Goal: Task Accomplishment & Management: Manage account settings

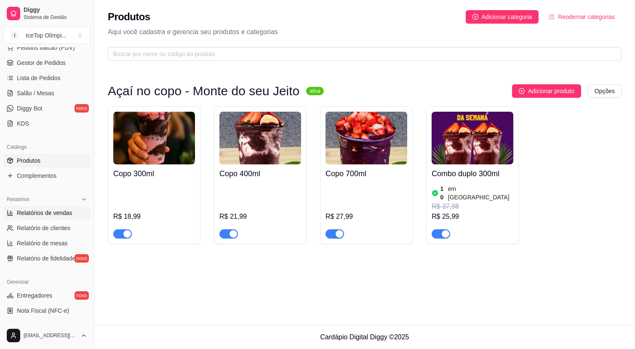
scroll to position [114, 0]
click at [51, 213] on span "Relatórios de vendas" at bounding box center [45, 214] width 56 height 8
select select "ALL"
select select "0"
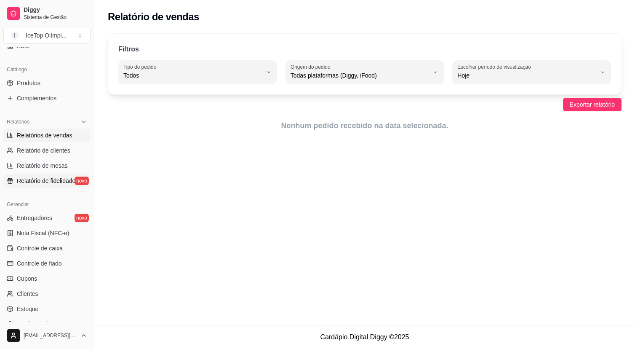
scroll to position [257, 0]
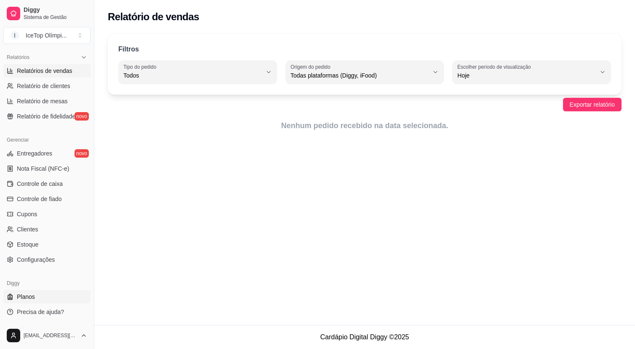
click at [45, 299] on link "Planos" at bounding box center [46, 296] width 87 height 13
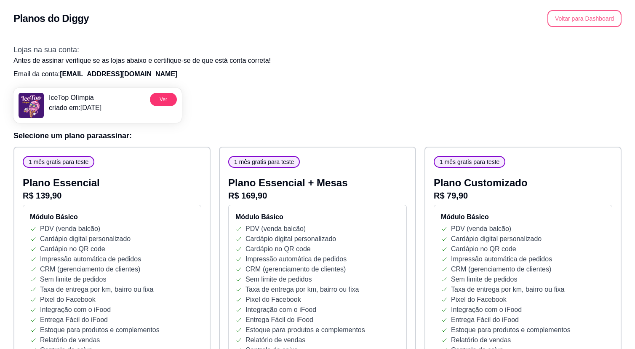
click at [557, 17] on button "Voltar para Dashboard" at bounding box center [584, 18] width 74 height 17
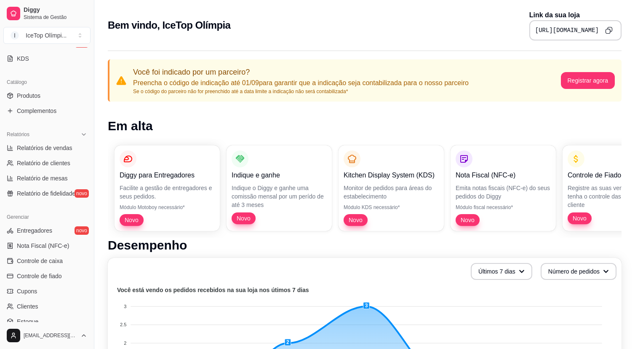
scroll to position [189, 0]
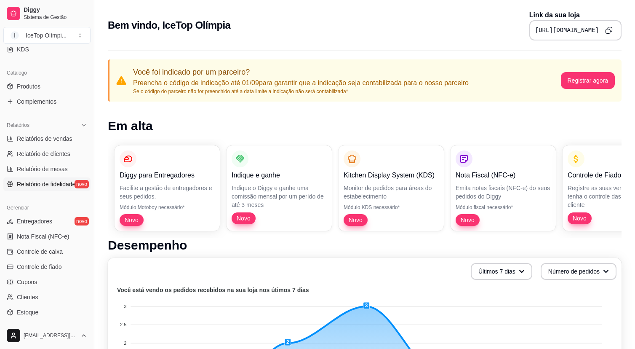
click at [60, 186] on span "Relatório de fidelidade" at bounding box center [46, 184] width 59 height 8
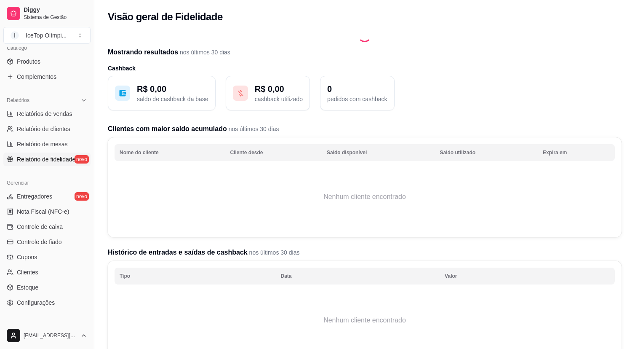
scroll to position [215, 0]
click at [56, 141] on span "Relatório de mesas" at bounding box center [42, 143] width 51 height 8
select select "TOTAL_OF_ORDERS"
select select "7"
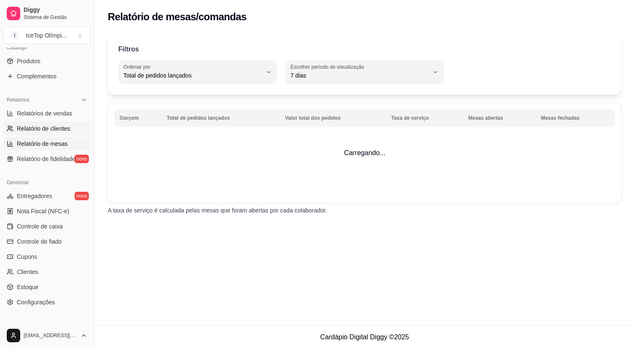
click at [56, 127] on span "Relatório de clientes" at bounding box center [43, 128] width 53 height 8
select select "30"
select select "HIGHEST_TOTAL_SPENT_WITH_ORDERS"
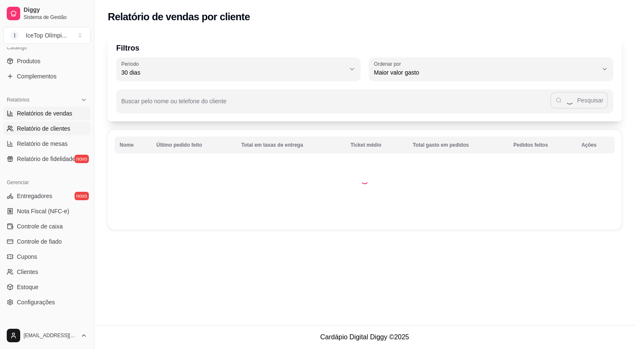
click at [56, 112] on span "Relatórios de vendas" at bounding box center [45, 113] width 56 height 8
select select "ALL"
select select "0"
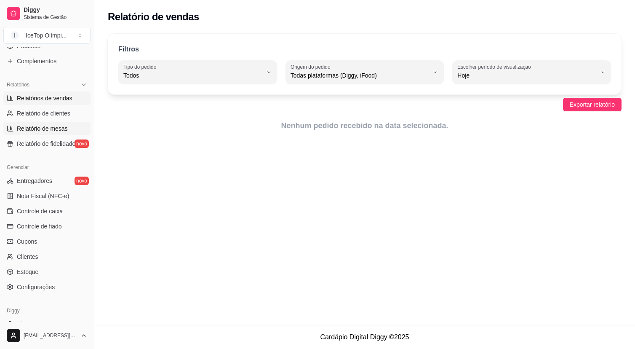
scroll to position [257, 0]
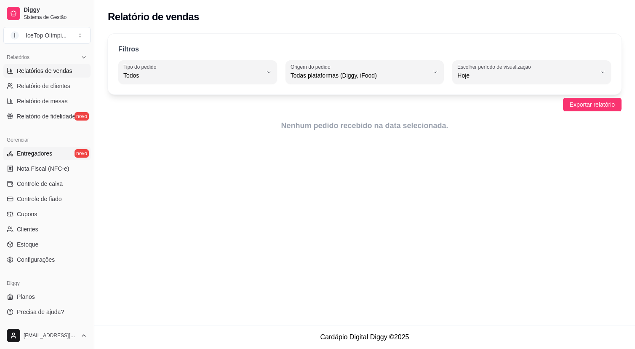
click at [54, 157] on link "Entregadores novo" at bounding box center [46, 153] width 87 height 13
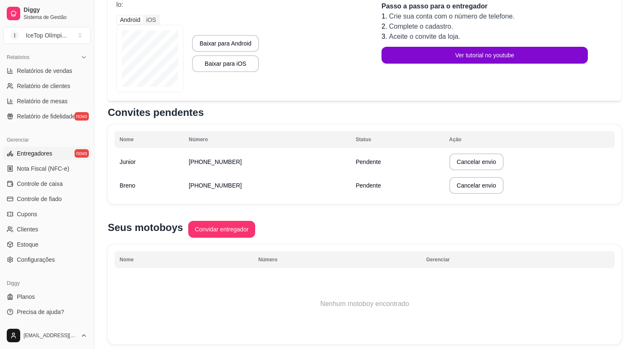
scroll to position [153, 0]
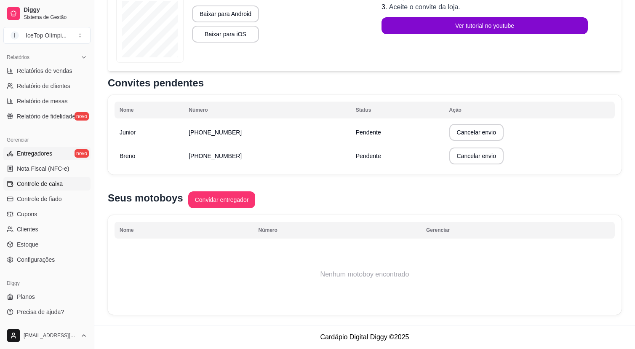
click at [57, 182] on span "Controle de caixa" at bounding box center [40, 183] width 46 height 8
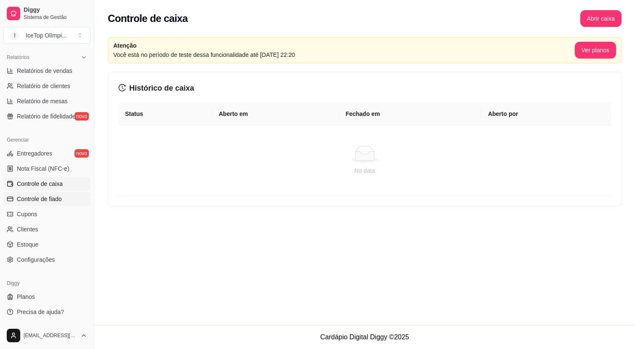
click at [57, 198] on span "Controle de fiado" at bounding box center [39, 199] width 45 height 8
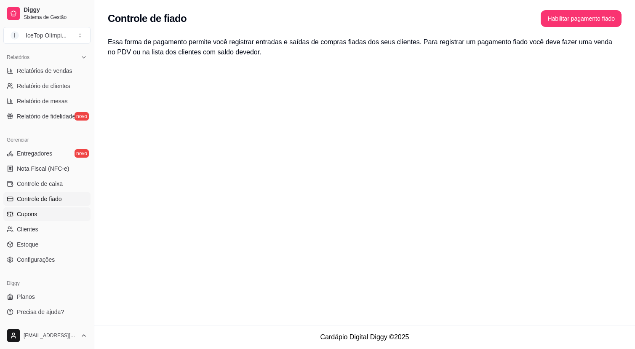
click at [48, 214] on link "Cupons" at bounding box center [46, 213] width 87 height 13
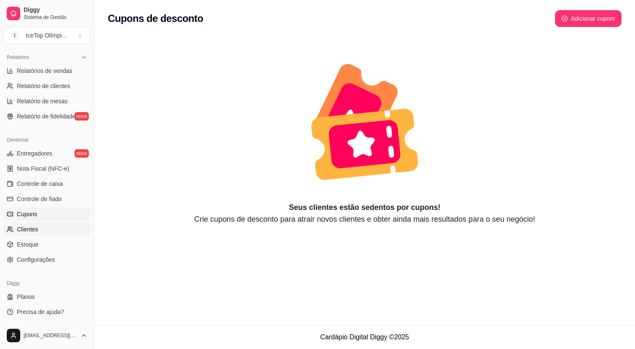
click at [46, 230] on link "Clientes" at bounding box center [46, 228] width 87 height 13
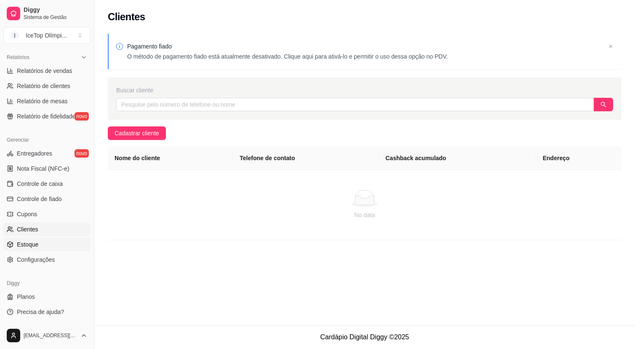
click at [46, 243] on link "Estoque" at bounding box center [46, 243] width 87 height 13
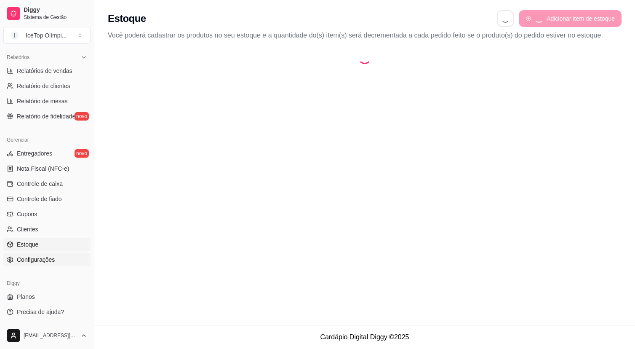
select select "QUANTITY_ORDER"
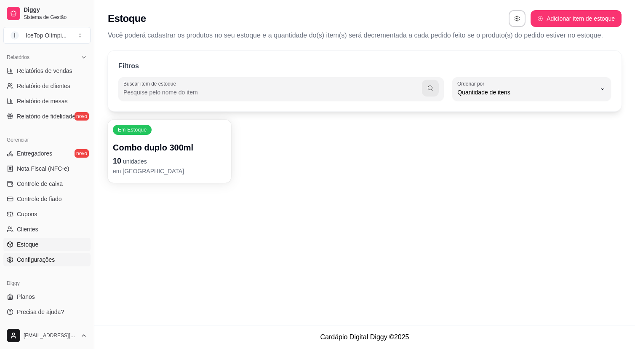
scroll to position [8, 0]
click at [46, 261] on span "Configurações" at bounding box center [36, 259] width 38 height 8
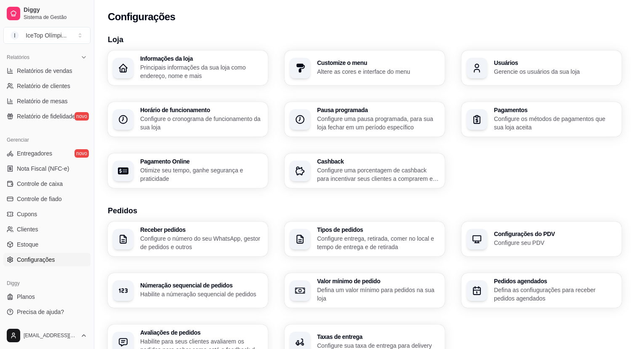
click at [499, 110] on h3 "Pagamentos" at bounding box center [555, 110] width 123 height 6
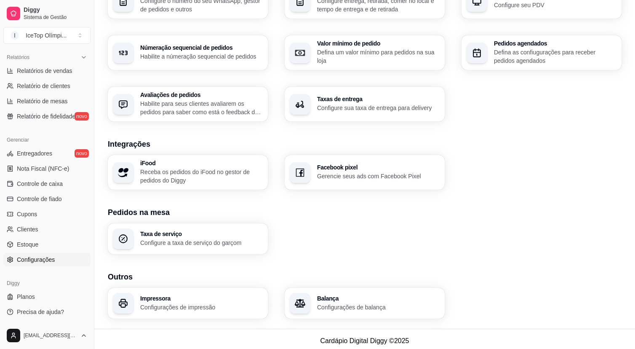
scroll to position [241, 0]
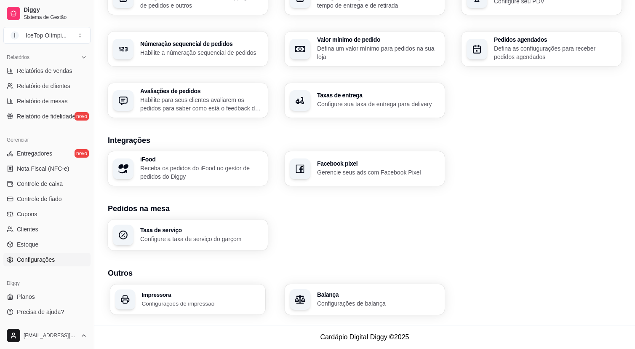
click at [223, 296] on h3 "Impressora" at bounding box center [200, 294] width 119 height 6
click at [211, 290] on div "Impressora Configurações de impressão" at bounding box center [188, 299] width 160 height 31
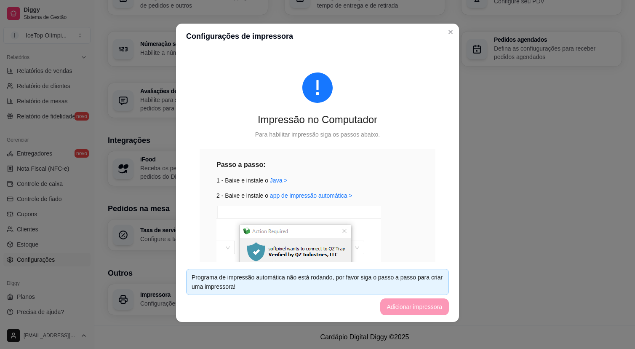
scroll to position [0, 0]
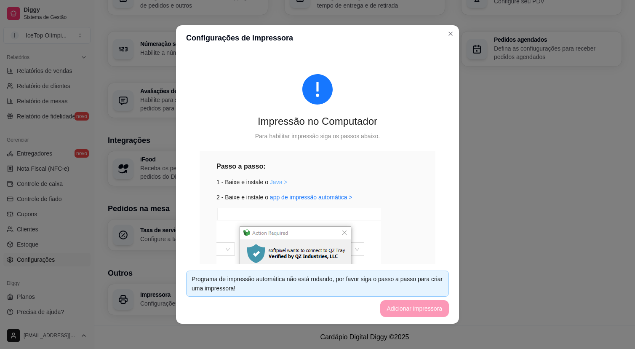
click at [280, 181] on link "Java >" at bounding box center [279, 182] width 18 height 7
click at [296, 198] on link "app de impressão automática >" at bounding box center [311, 197] width 83 height 7
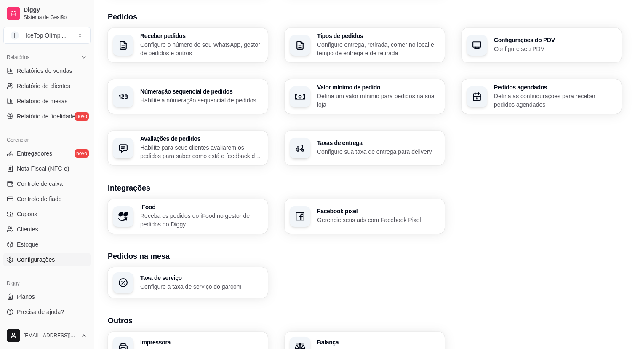
scroll to position [193, 0]
click at [209, 284] on p "Configure a taxa de serviço do garçom" at bounding box center [201, 287] width 123 height 8
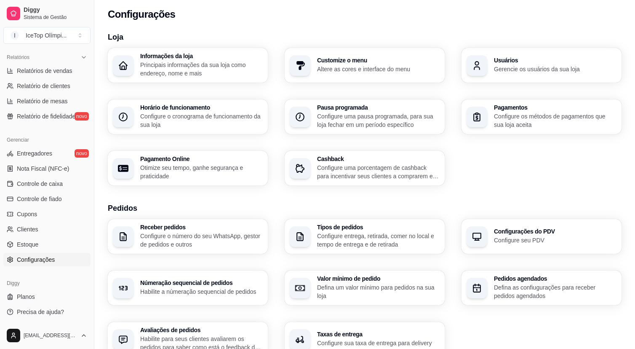
scroll to position [0, 0]
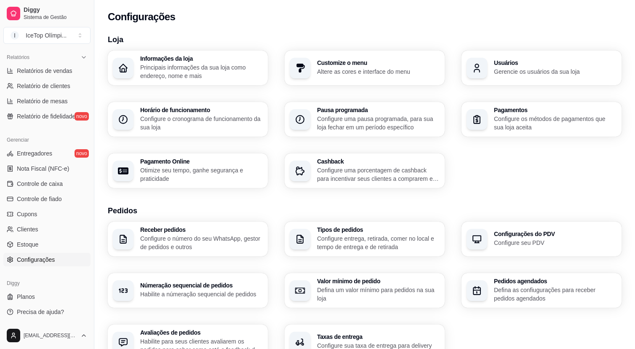
click at [241, 172] on p "Otimize seu tempo, ganhe segurança e praticidade" at bounding box center [201, 174] width 123 height 17
select select "4.98"
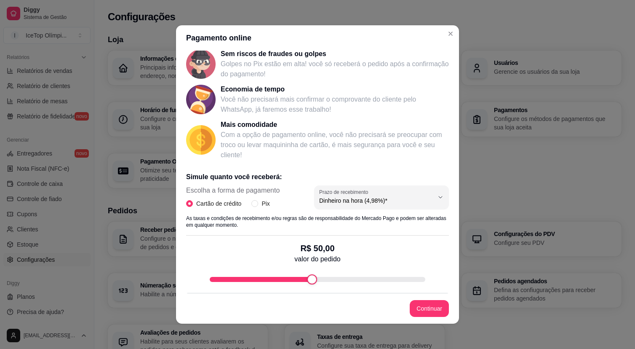
scroll to position [59, 0]
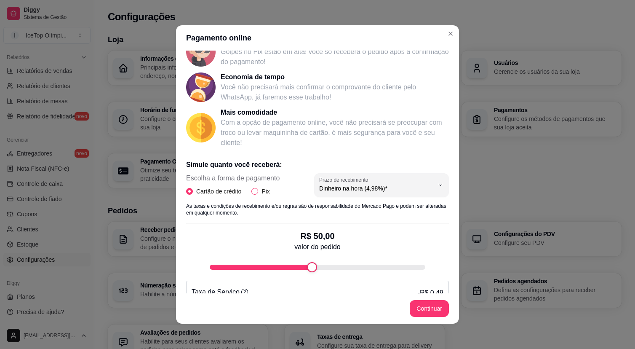
click at [261, 191] on span "Pix" at bounding box center [265, 191] width 15 height 9
click at [258, 191] on input "Pix" at bounding box center [254, 191] width 7 height 7
radio input "true"
radio input "false"
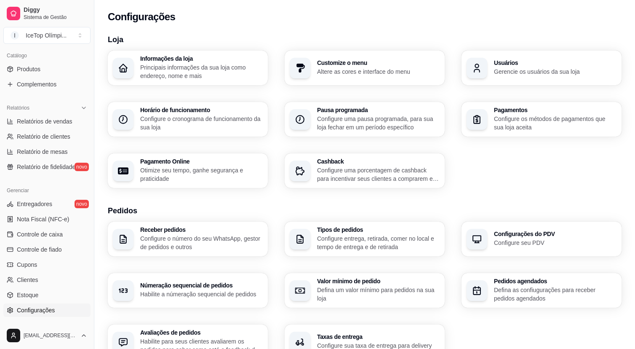
scroll to position [0, 0]
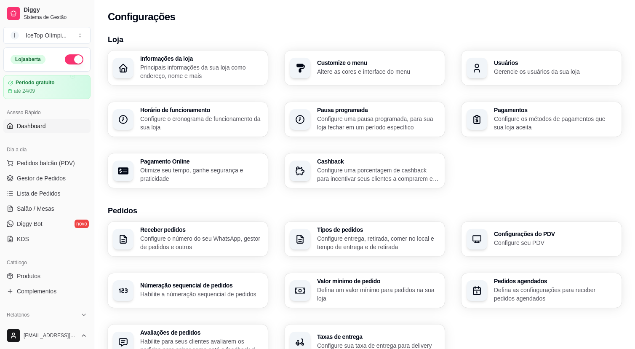
click at [35, 128] on span "Dashboard" at bounding box center [31, 126] width 29 height 8
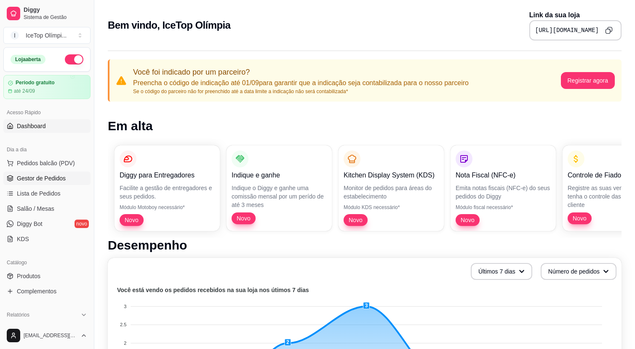
click at [55, 184] on link "Gestor de Pedidos" at bounding box center [46, 177] width 87 height 13
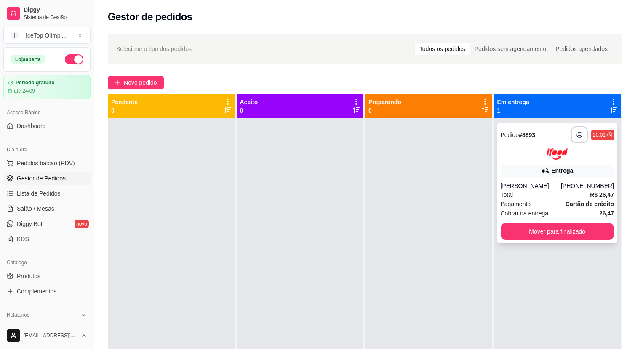
click at [582, 170] on div "Entrega" at bounding box center [558, 171] width 114 height 12
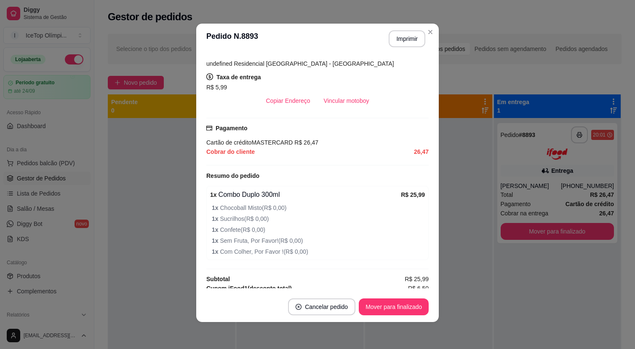
scroll to position [152, 0]
